Goal: Transaction & Acquisition: Purchase product/service

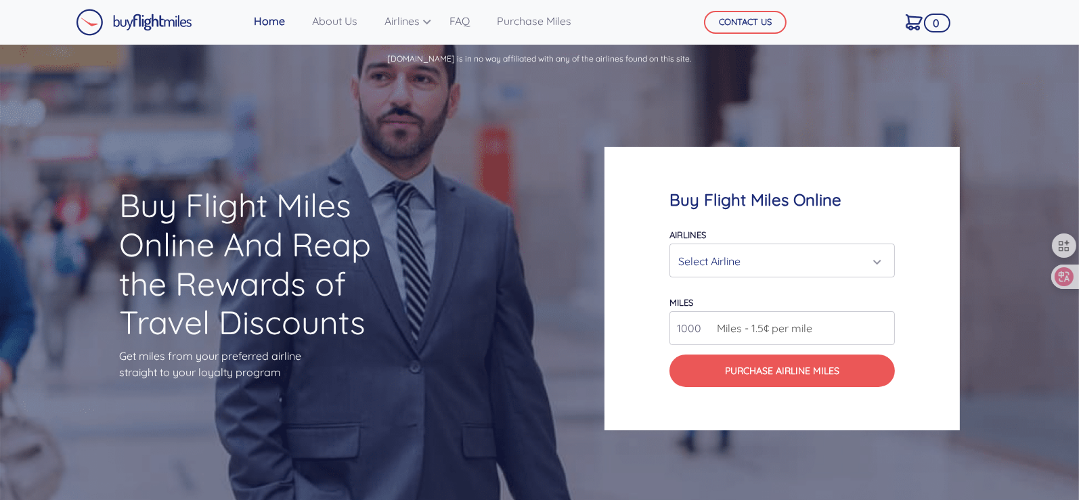
click at [690, 261] on div "Select Airline" at bounding box center [779, 262] width 200 height 26
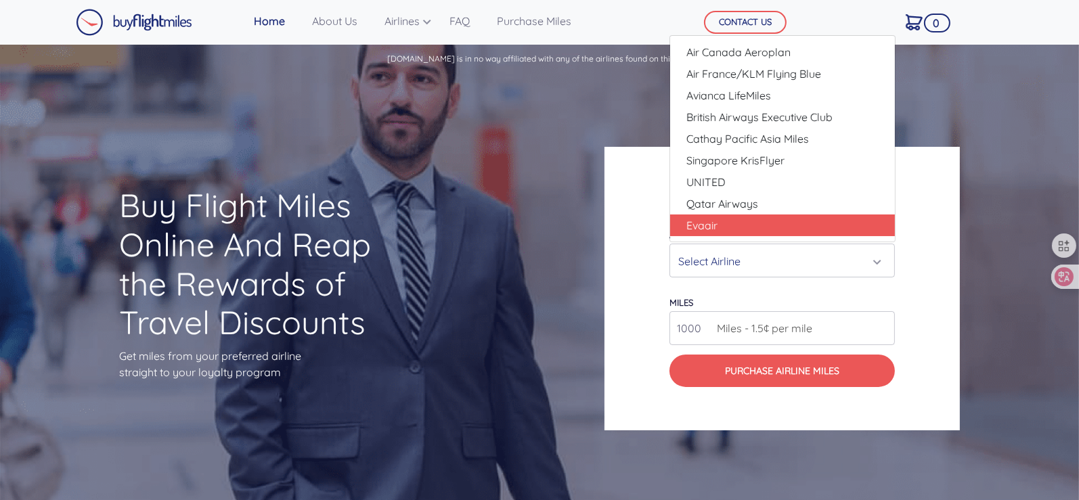
click at [697, 227] on span "Evaair" at bounding box center [702, 225] width 31 height 16
select select "Evaair"
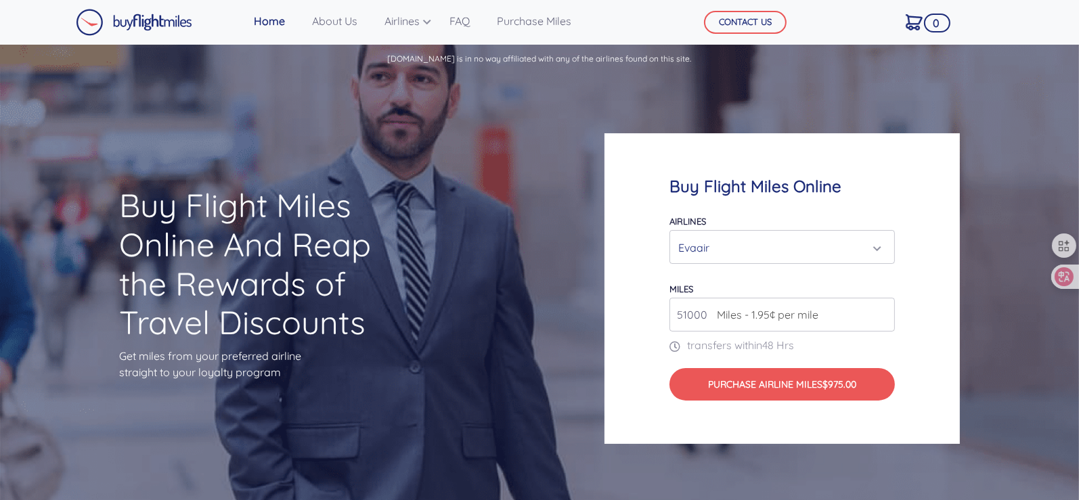
click at [887, 310] on input "51000" at bounding box center [783, 315] width 226 height 34
click at [887, 310] on input "52000" at bounding box center [783, 315] width 226 height 34
click at [887, 310] on input "53000" at bounding box center [783, 315] width 226 height 34
click at [887, 310] on input "54000" at bounding box center [783, 315] width 226 height 34
click at [887, 310] on input "55000" at bounding box center [783, 315] width 226 height 34
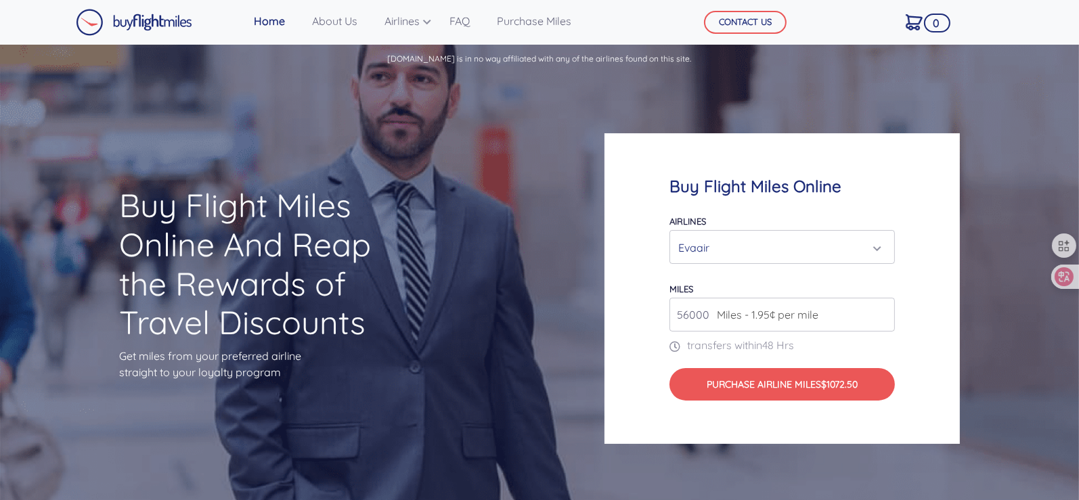
click at [887, 310] on input "56000" at bounding box center [783, 315] width 226 height 34
click at [887, 310] on input "57000" at bounding box center [783, 315] width 226 height 34
click at [887, 310] on input "58000" at bounding box center [783, 315] width 226 height 34
click at [887, 310] on input "59000" at bounding box center [783, 315] width 226 height 34
click at [887, 310] on input "60000" at bounding box center [783, 315] width 226 height 34
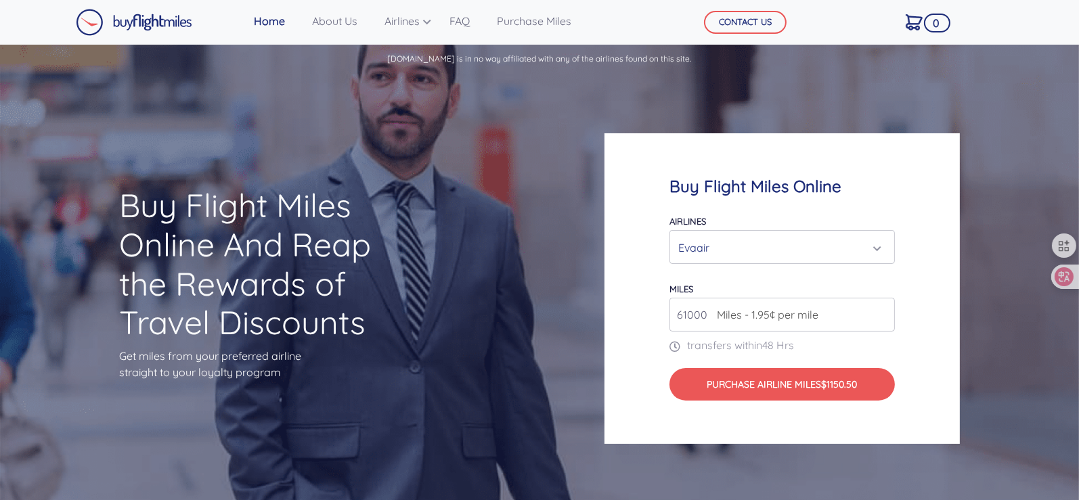
click at [887, 310] on input "61000" at bounding box center [783, 315] width 226 height 34
click at [887, 310] on input "62000" at bounding box center [783, 315] width 226 height 34
click at [887, 310] on input "63000" at bounding box center [783, 315] width 226 height 34
click at [887, 310] on input "64000" at bounding box center [783, 315] width 226 height 34
click at [887, 310] on input "65000" at bounding box center [783, 315] width 226 height 34
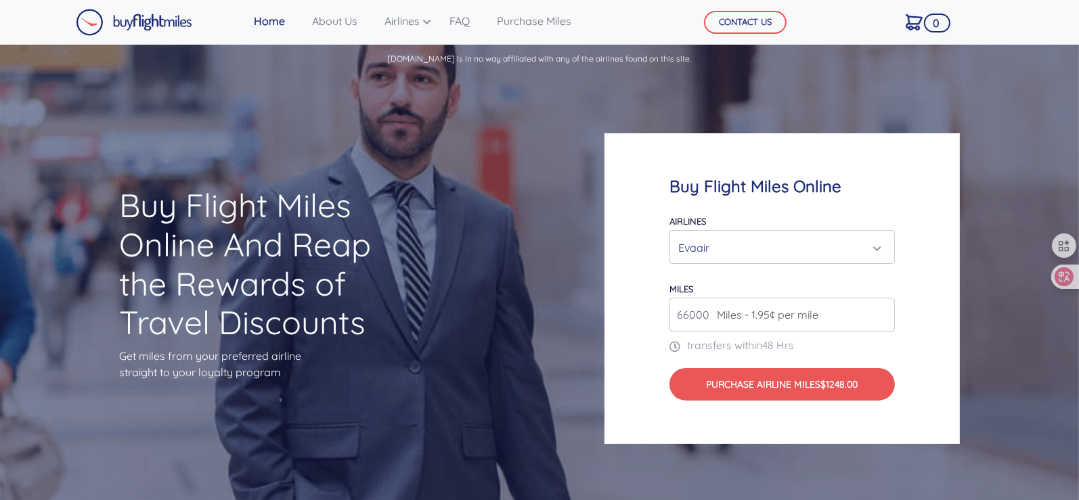
click at [887, 310] on input "66000" at bounding box center [783, 315] width 226 height 34
click at [891, 318] on input "65000" at bounding box center [783, 315] width 226 height 34
click at [891, 318] on input "64000" at bounding box center [783, 315] width 226 height 34
click at [891, 318] on input "63000" at bounding box center [783, 315] width 226 height 34
click at [891, 318] on input "62000" at bounding box center [783, 315] width 226 height 34
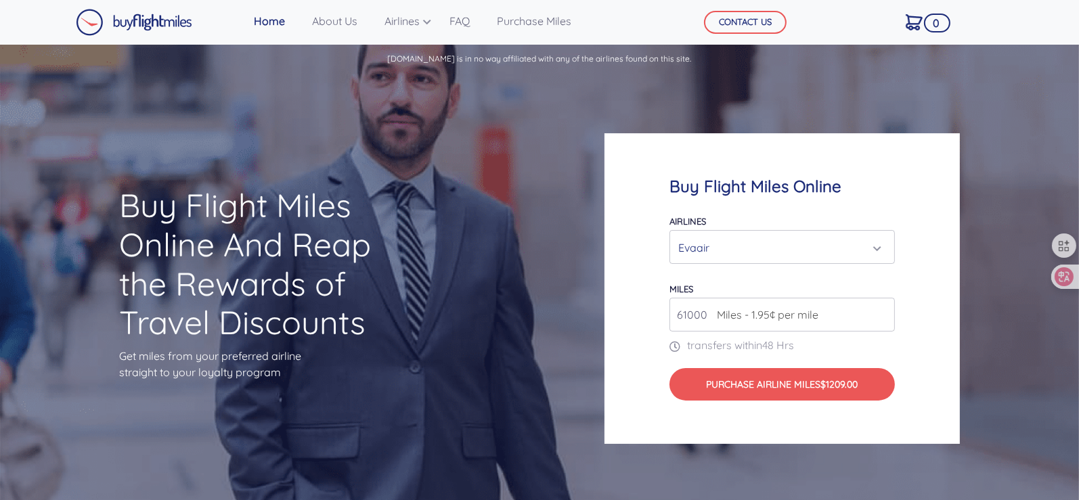
click at [891, 318] on input "61000" at bounding box center [783, 315] width 226 height 34
click at [891, 318] on input "60000" at bounding box center [783, 315] width 226 height 34
click at [891, 318] on input "59000" at bounding box center [783, 315] width 226 height 34
click at [891, 318] on input "58000" at bounding box center [783, 315] width 226 height 34
click at [891, 318] on input "57000" at bounding box center [783, 315] width 226 height 34
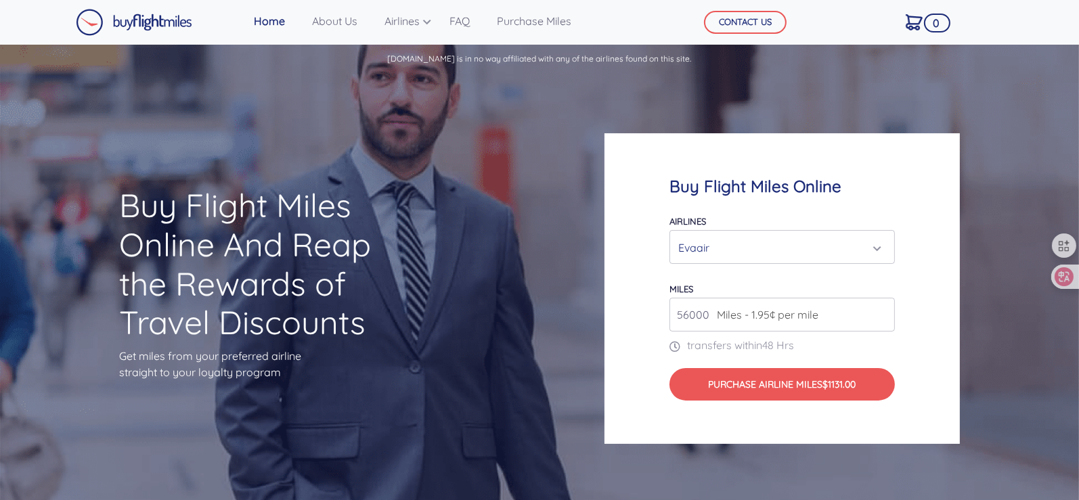
click at [891, 318] on input "56000" at bounding box center [783, 315] width 226 height 34
click at [891, 318] on input "55000" at bounding box center [783, 315] width 226 height 34
click at [891, 318] on input "54000" at bounding box center [783, 315] width 226 height 34
click at [891, 318] on input "53000" at bounding box center [783, 315] width 226 height 34
click at [891, 318] on input "52000" at bounding box center [783, 315] width 226 height 34
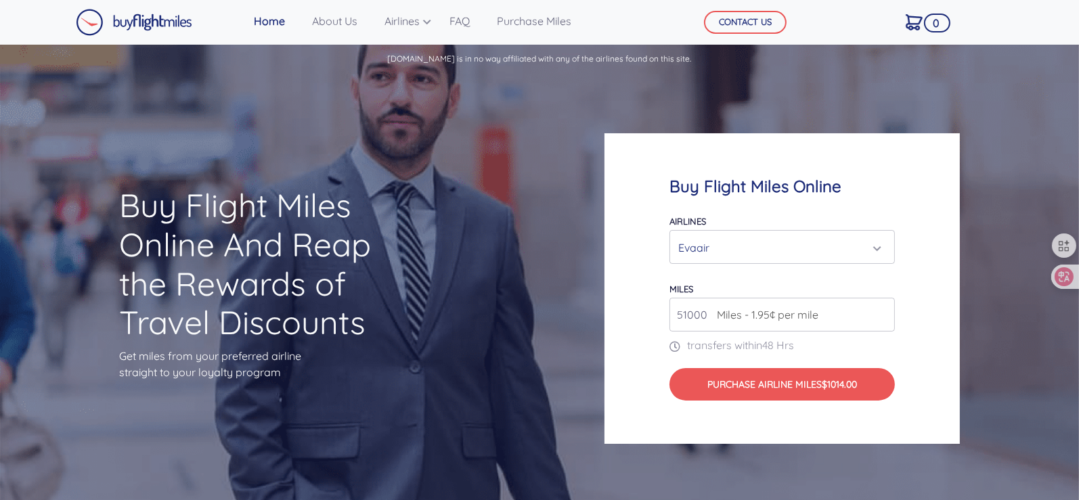
click at [891, 318] on input "51000" at bounding box center [783, 315] width 226 height 34
type input "50000"
click at [891, 318] on input "50000" at bounding box center [783, 315] width 226 height 34
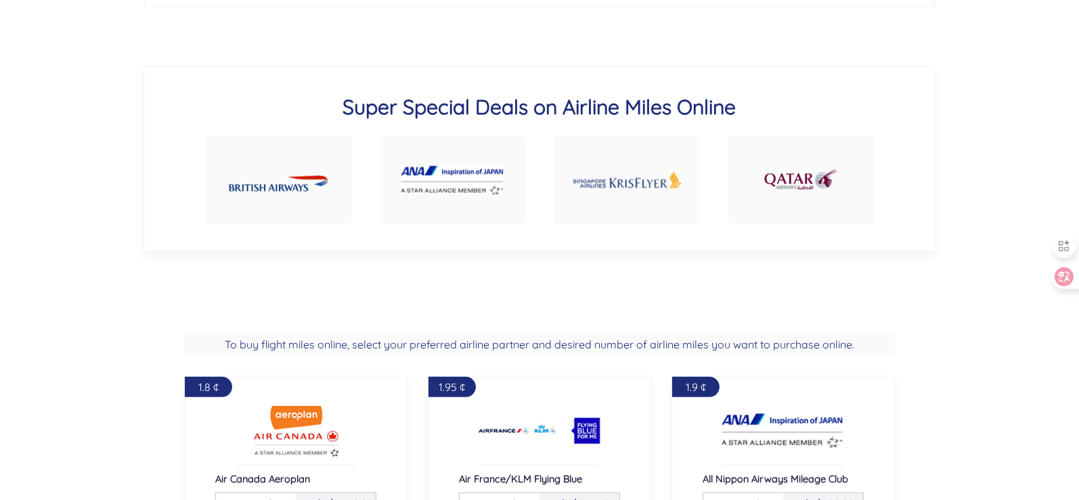
scroll to position [790, 0]
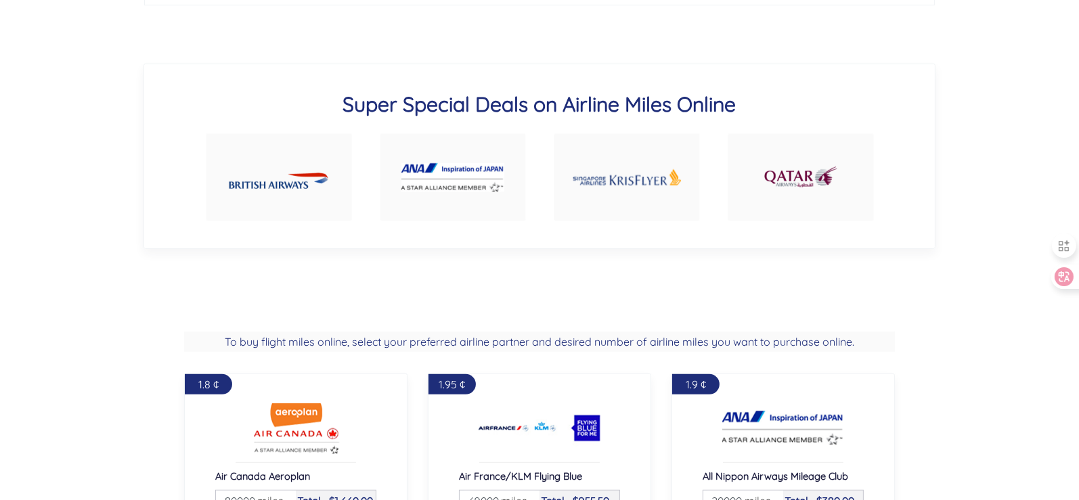
click at [444, 169] on img at bounding box center [453, 177] width 103 height 29
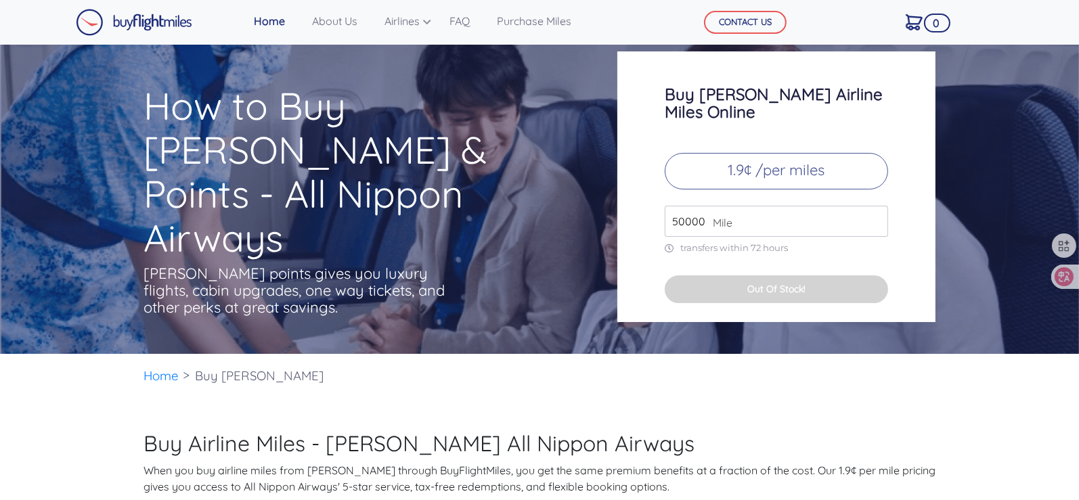
type input "50000"
click at [875, 206] on input "50000" at bounding box center [776, 221] width 223 height 31
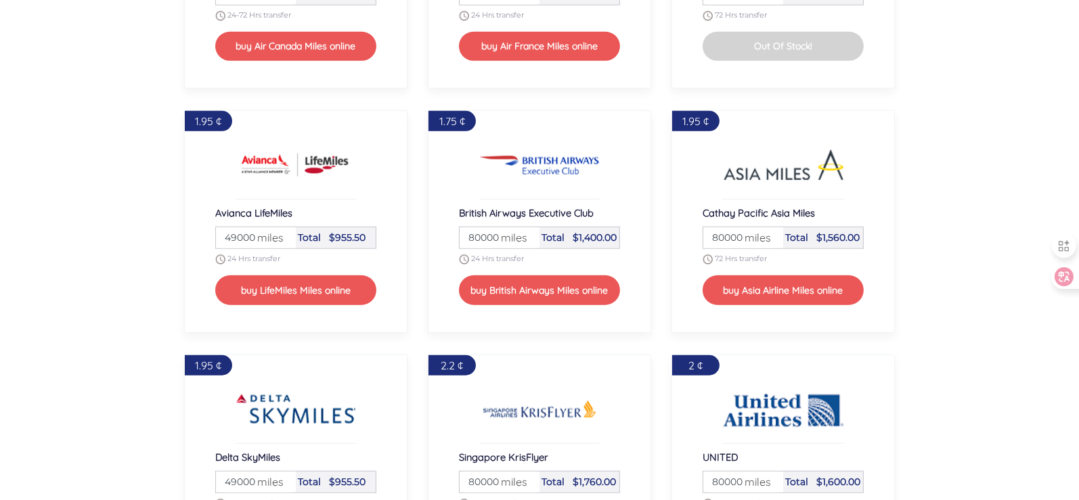
scroll to position [1128, 0]
